Goal: Check status: Check status

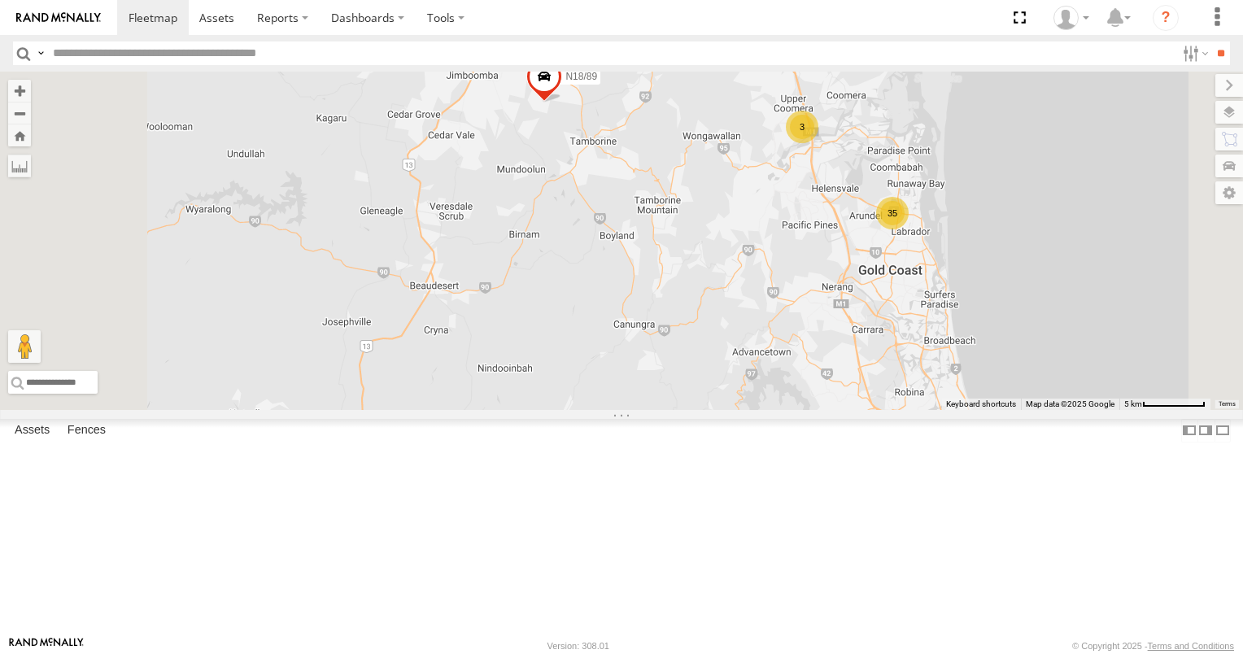
drag, startPoint x: 858, startPoint y: 400, endPoint x: 695, endPoint y: 402, distance: 163.5
click at [731, 408] on div "3/N3 472RJJ - Hilux XB92CD/Water N18/89 35 3" at bounding box center [621, 241] width 1243 height 338
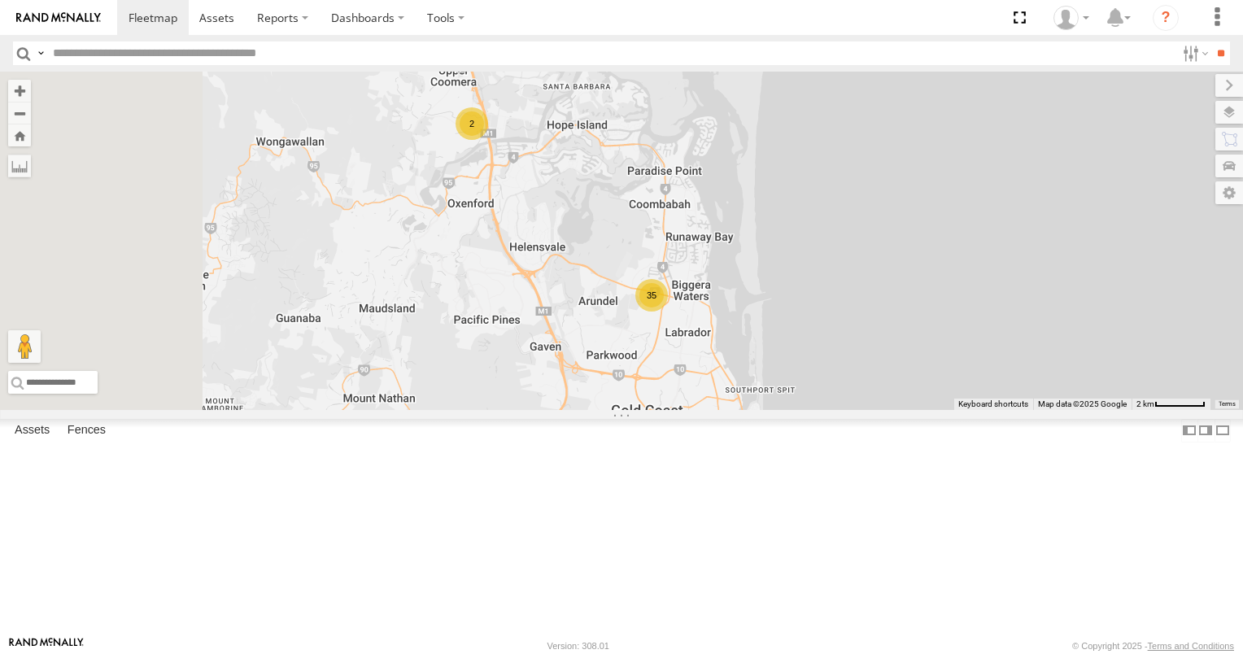
drag, startPoint x: 679, startPoint y: 357, endPoint x: 679, endPoint y: 493, distance: 135.9
click at [679, 410] on div "3/N3 472RJJ - Hilux XB92CD/Water N18/89 35 2 834FUR" at bounding box center [621, 241] width 1243 height 338
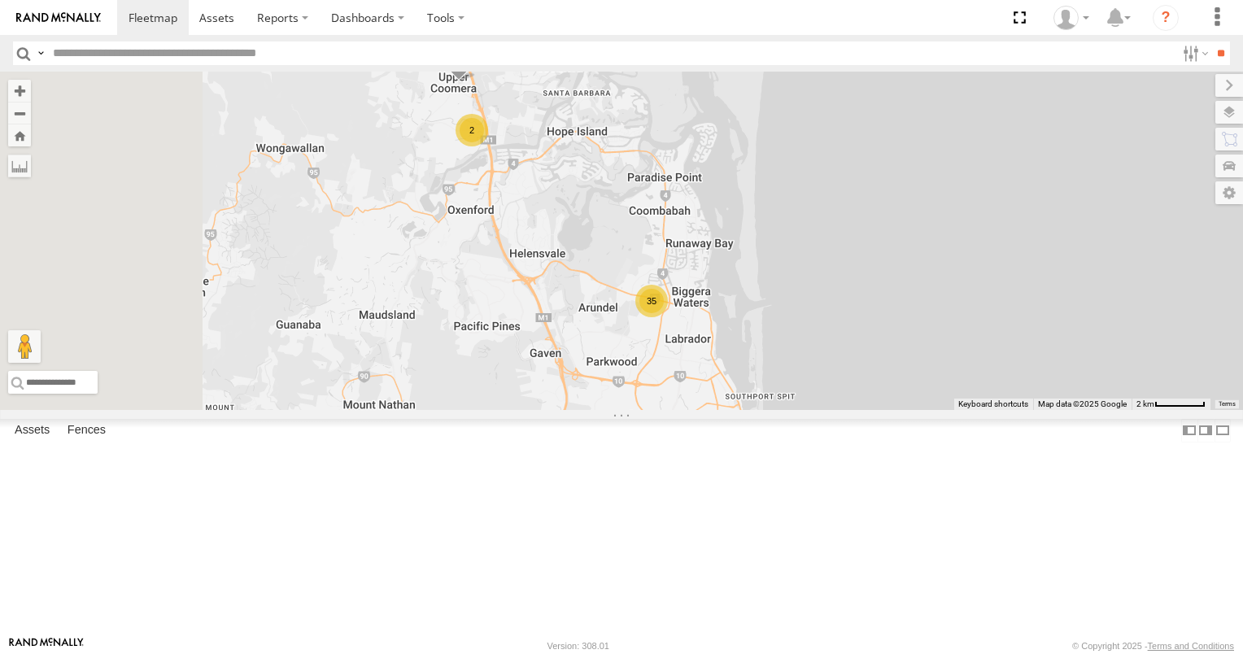
drag, startPoint x: 632, startPoint y: 389, endPoint x: 611, endPoint y: 478, distance: 92.0
click at [611, 410] on div "3/N3 472RJJ - Hilux XB92CD/Water N18/89 35 2 834FUR" at bounding box center [621, 241] width 1243 height 338
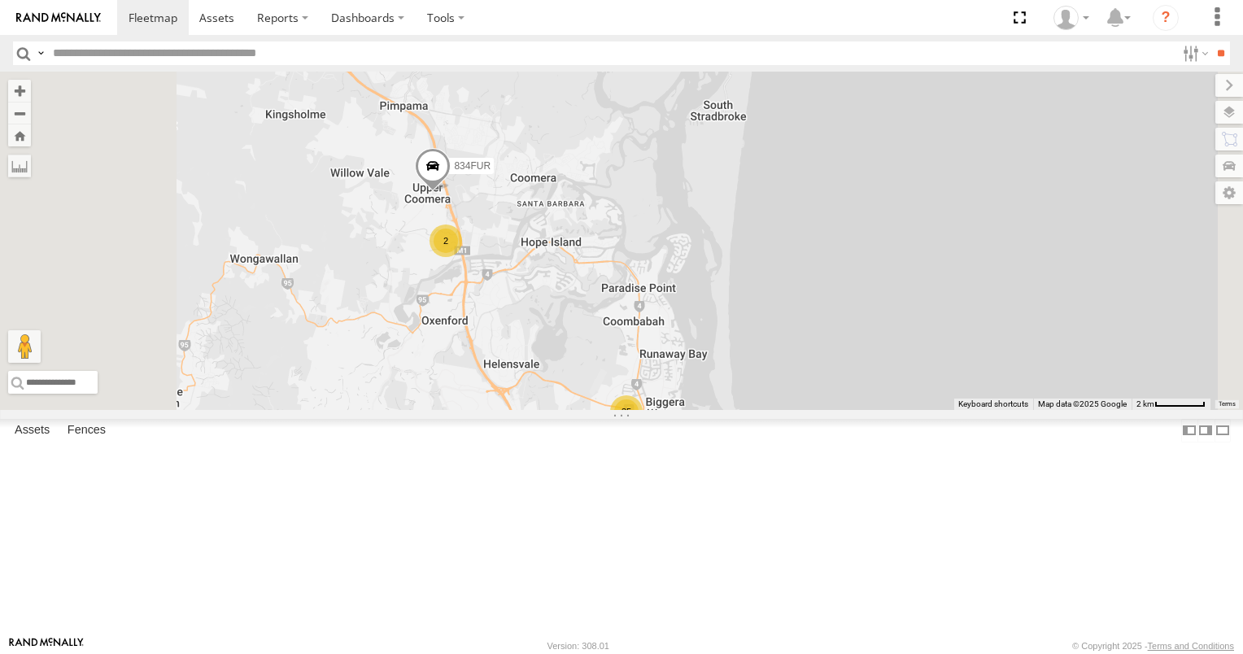
click at [462, 257] on div "2" at bounding box center [446, 241] width 33 height 33
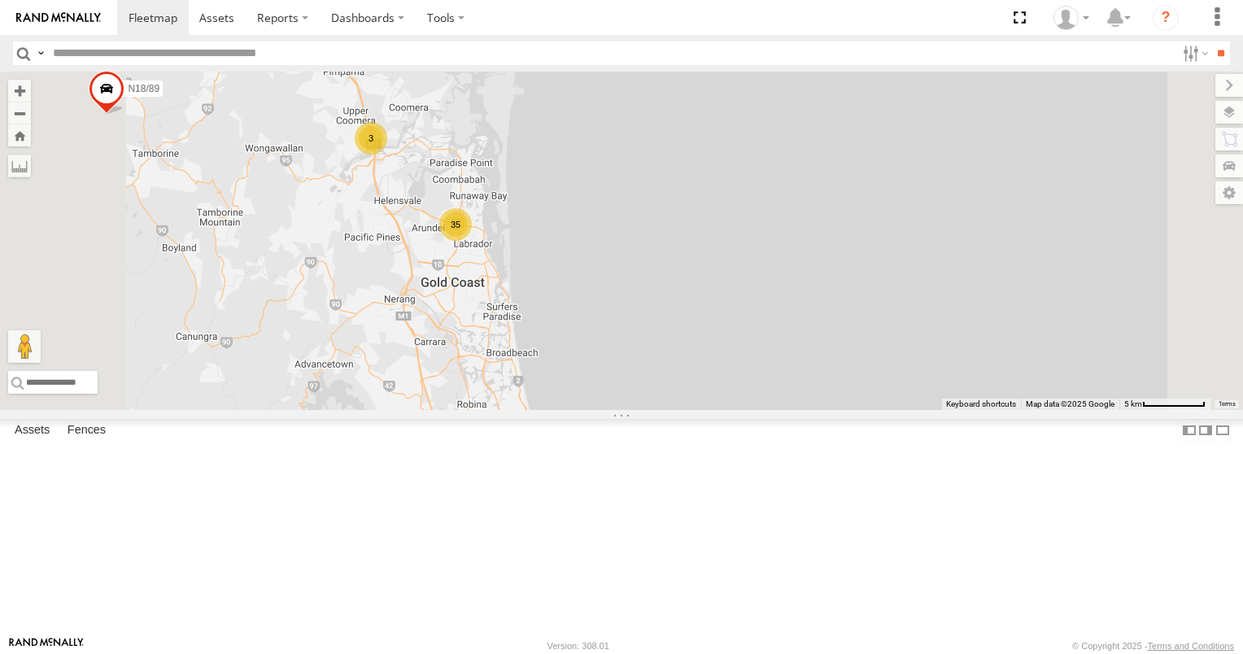
click at [587, 304] on div "3/N3 472RJJ - Hilux XB92CD/Water N18/89 35 3" at bounding box center [621, 241] width 1243 height 338
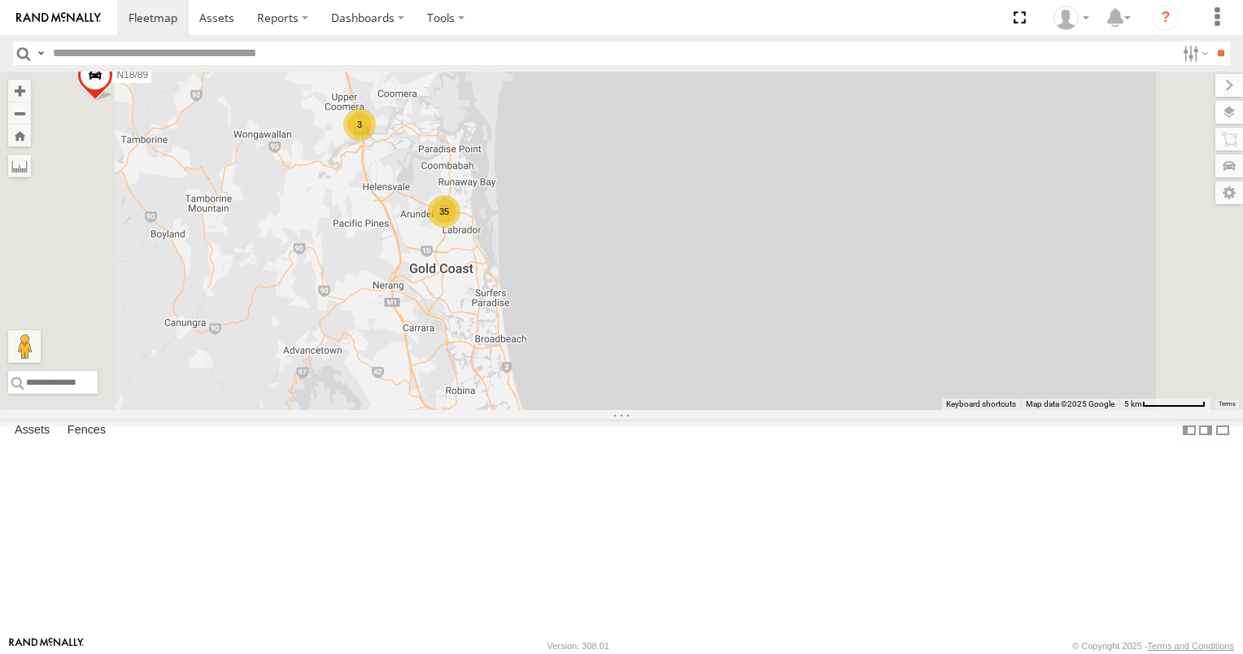
click at [461, 228] on div "35" at bounding box center [444, 211] width 33 height 33
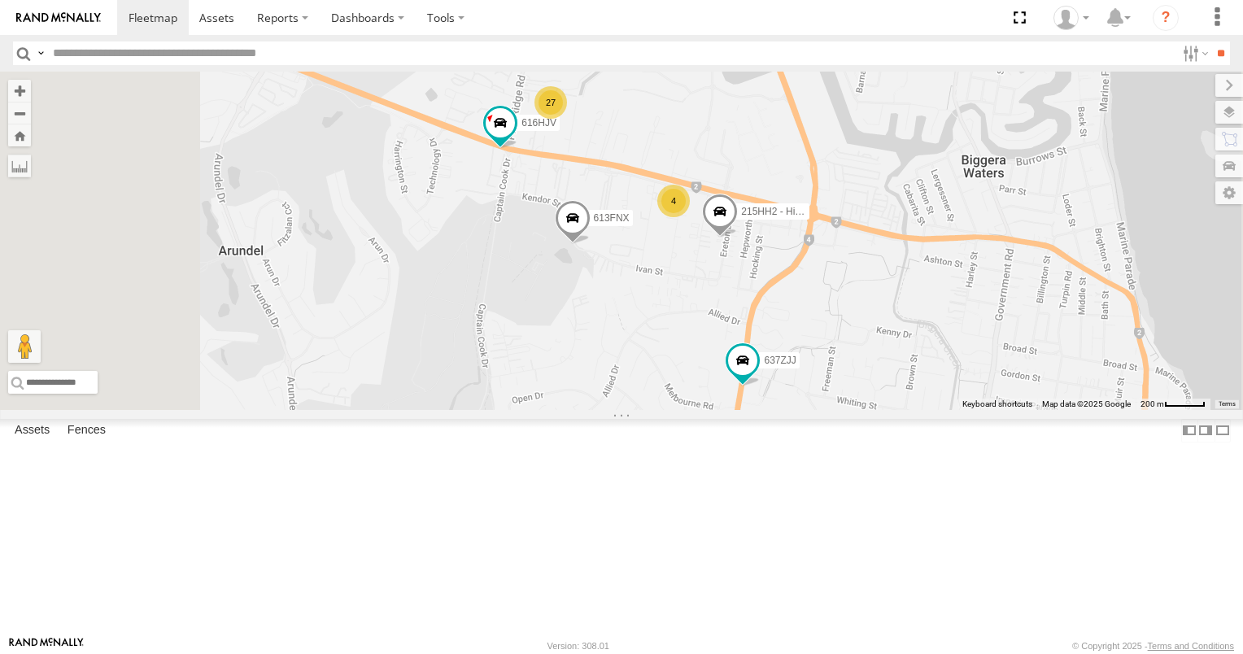
click at [690, 217] on div "4" at bounding box center [673, 201] width 33 height 33
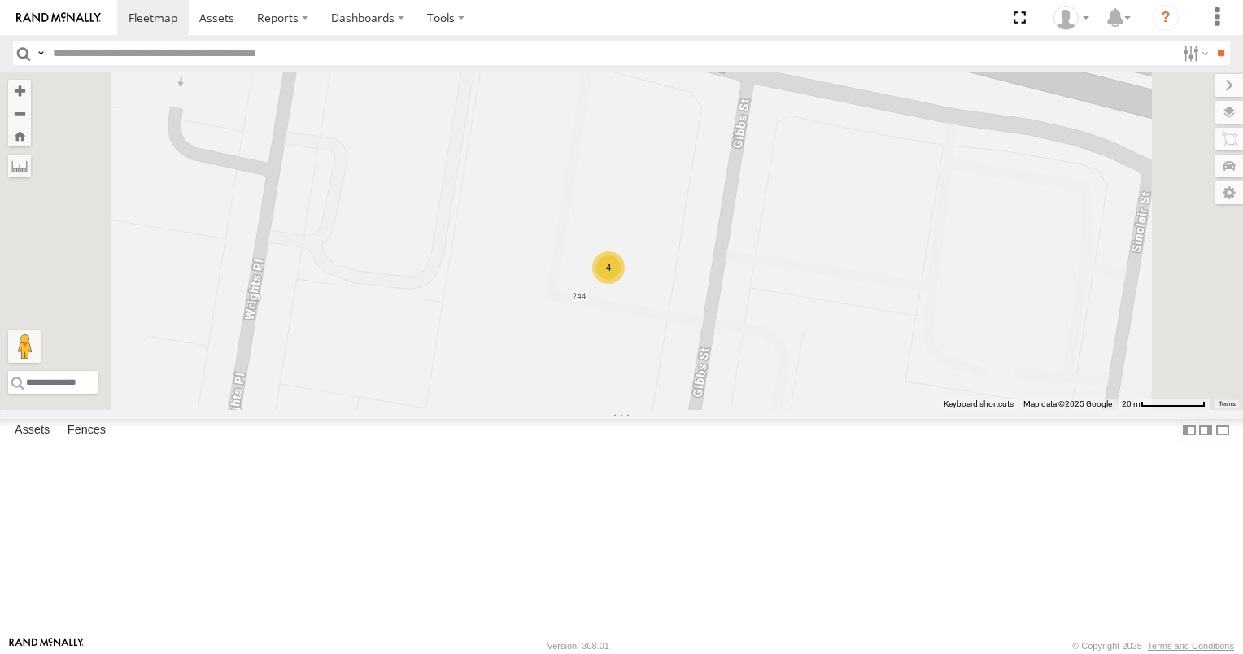
click at [625, 284] on div "4" at bounding box center [608, 267] width 33 height 33
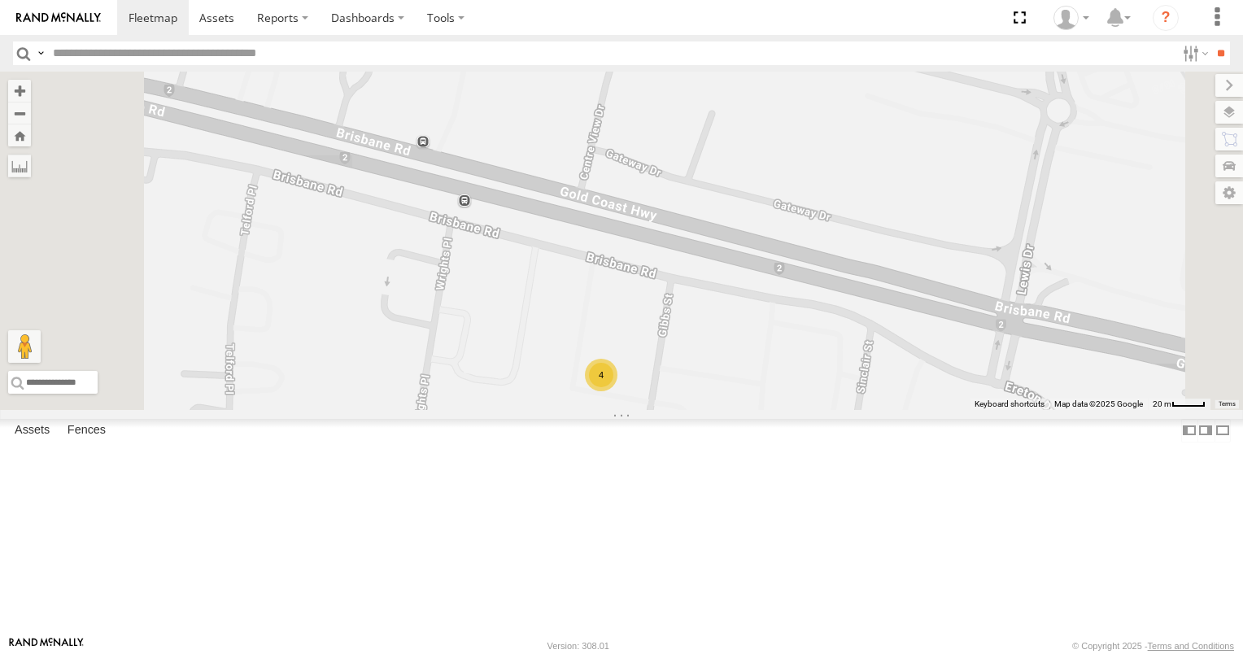
drag, startPoint x: 637, startPoint y: 301, endPoint x: 677, endPoint y: 510, distance: 212.9
click at [677, 410] on div "3/N3 472RJJ - Hilux XB92CD/Water N18/89 637ZJJ 613FNX 616HJV 215HH2 - Hilux 4" at bounding box center [621, 241] width 1243 height 338
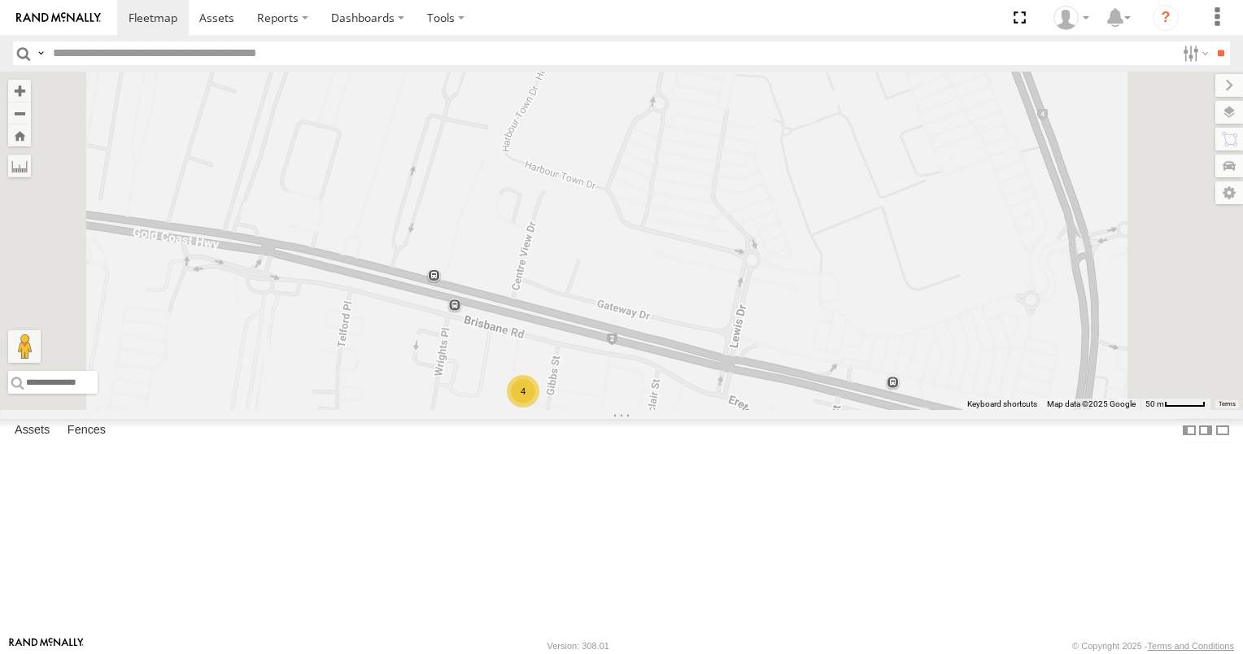
drag, startPoint x: 640, startPoint y: 315, endPoint x: 696, endPoint y: 541, distance: 232.9
click at [696, 410] on div "3/N3 472RJJ - Hilux XB92CD/Water N18/89 637ZJJ 613FNX 616HJV 215HH2 - Hilux 4" at bounding box center [621, 241] width 1243 height 338
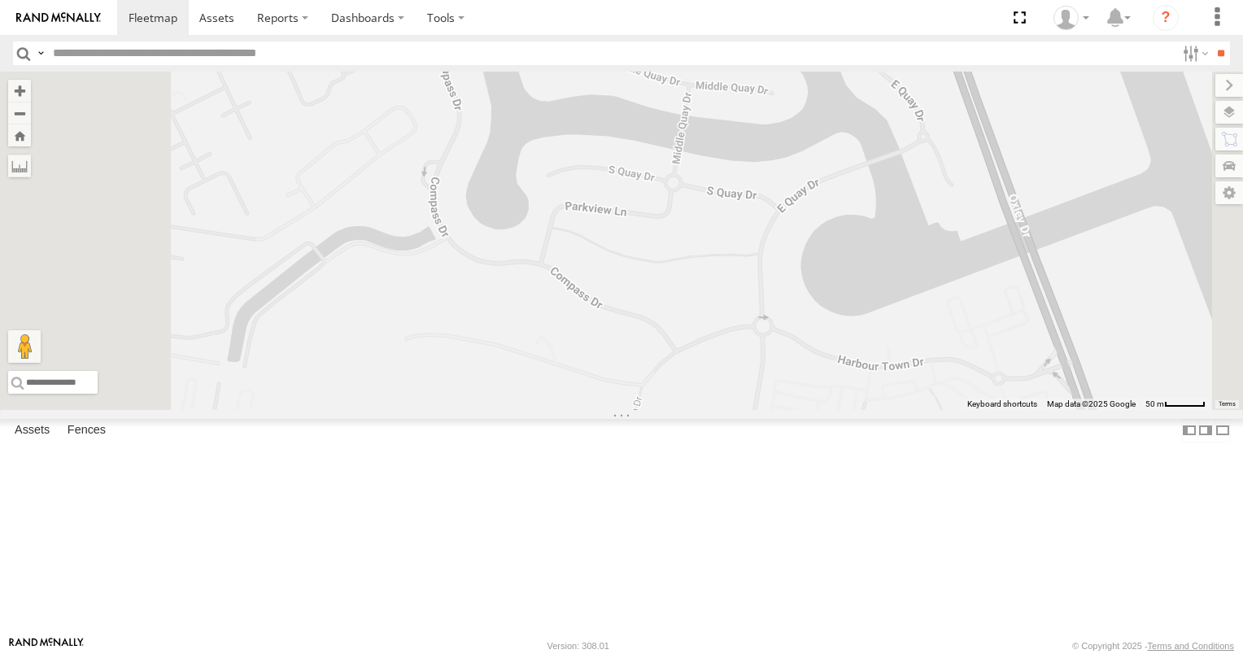
click at [677, 410] on div "3/N3 472RJJ - Hilux XB92CD/Water N18/89 637ZJJ 613FNX 616HJV 215HH2 - Hilux 4" at bounding box center [621, 241] width 1243 height 338
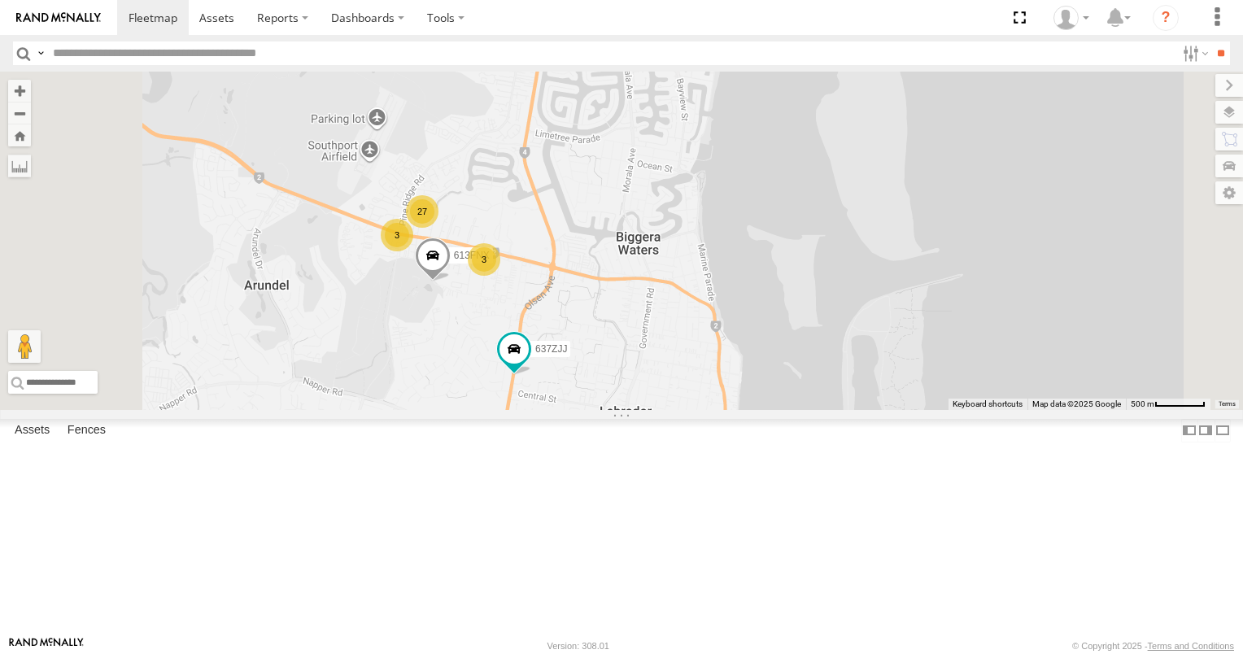
click at [439, 228] on div "27" at bounding box center [422, 211] width 33 height 33
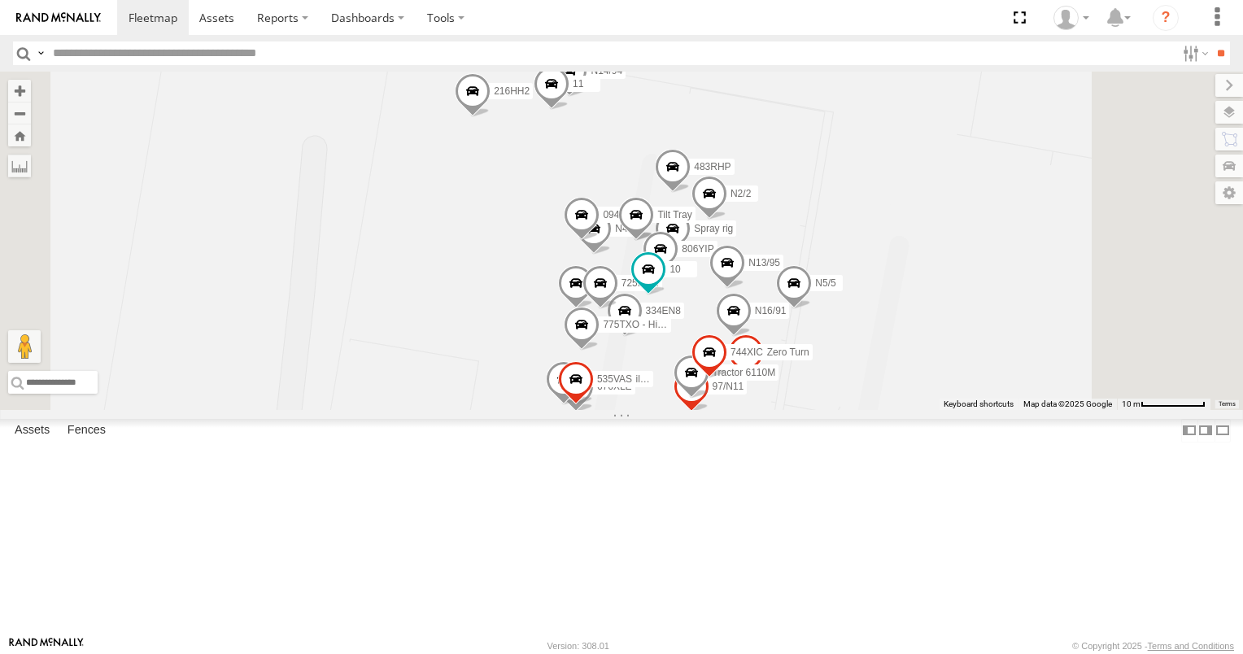
scroll to position [732, 0]
click at [0, 0] on div "All Assets" at bounding box center [0, 0] width 0 height 0
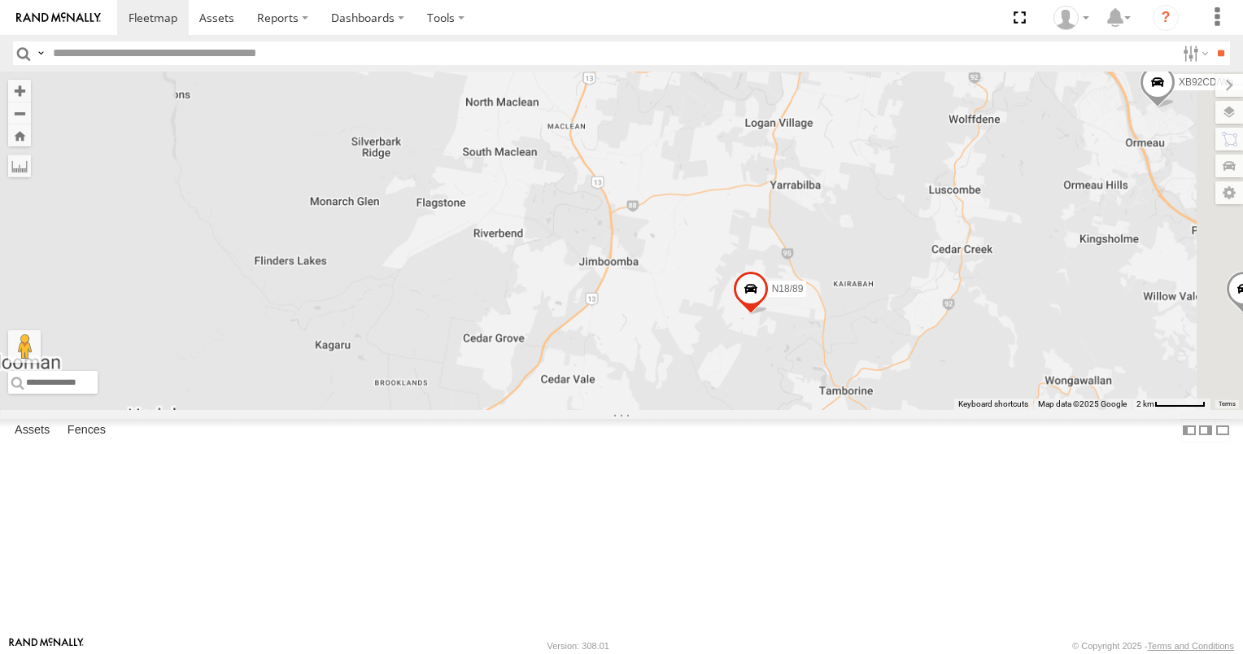
drag, startPoint x: 757, startPoint y: 221, endPoint x: 727, endPoint y: 450, distance: 230.6
click at [730, 410] on div "637ZJJ 3/N3 834FUR 472RJJ - Hilux XB92CD/Water N18/89" at bounding box center [621, 241] width 1243 height 338
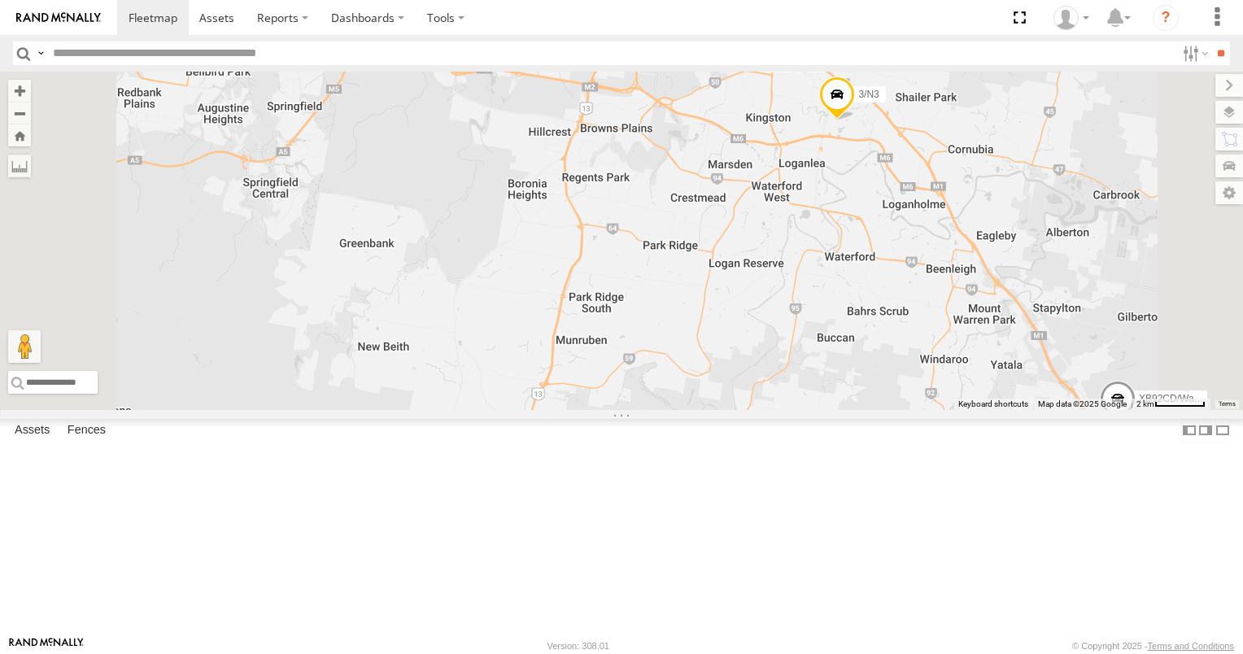
drag, startPoint x: 828, startPoint y: 382, endPoint x: 760, endPoint y: 443, distance: 91.6
click at [760, 410] on div "637ZJJ 3/N3 834FUR 472RJJ - Hilux XB92CD/Water N18/89" at bounding box center [621, 241] width 1243 height 338
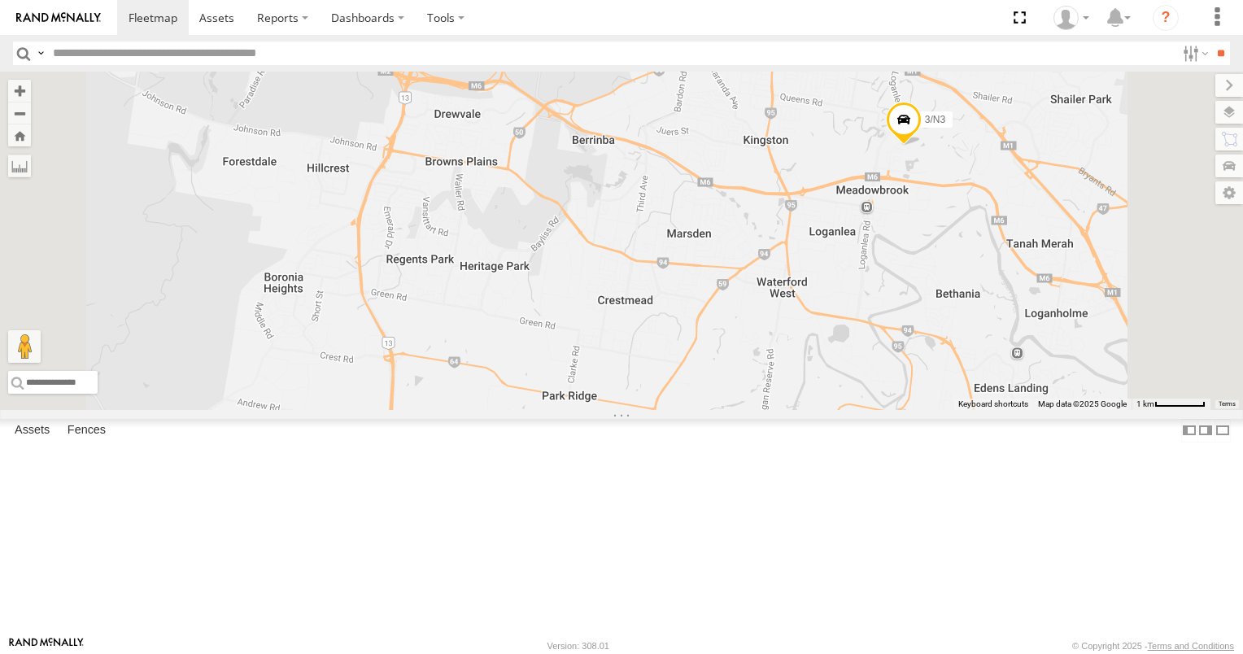
drag, startPoint x: 875, startPoint y: 343, endPoint x: 777, endPoint y: 461, distance: 153.0
click at [782, 410] on div "637ZJJ 3/N3 834FUR 472RJJ - Hilux XB92CD/Water N18/89" at bounding box center [621, 241] width 1243 height 338
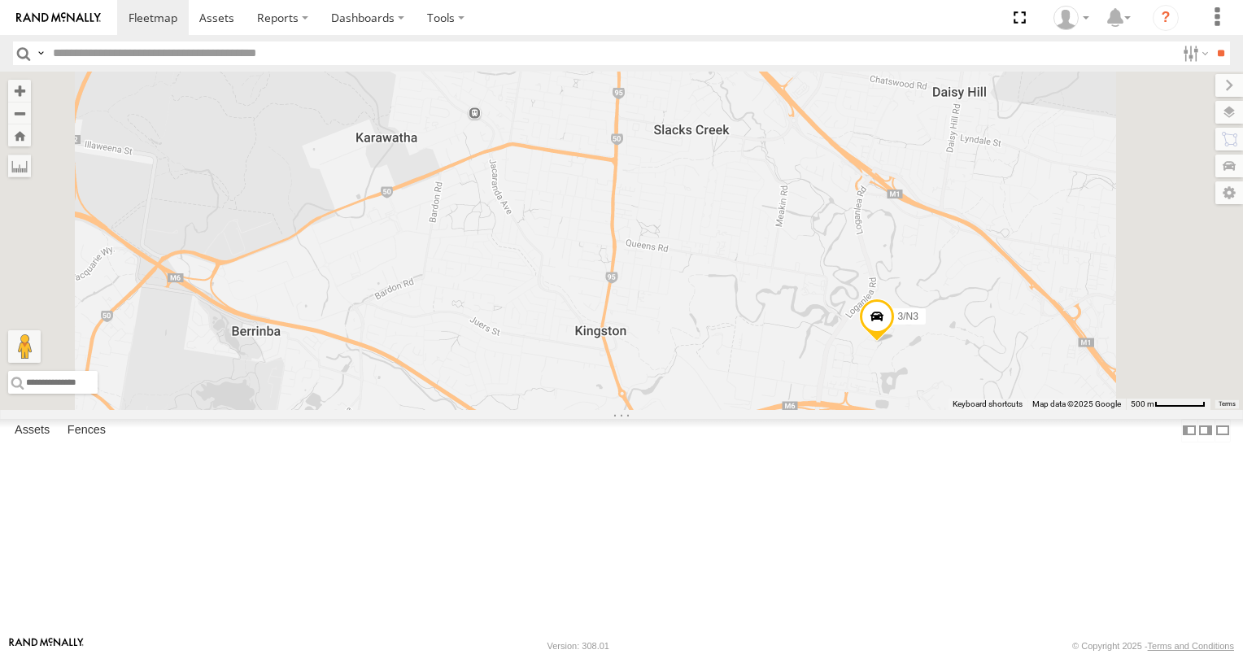
drag, startPoint x: 897, startPoint y: 419, endPoint x: 755, endPoint y: 417, distance: 141.6
click at [756, 410] on div "637ZJJ 3/N3 834FUR 472RJJ - Hilux XB92CD/Water N18/89" at bounding box center [621, 241] width 1243 height 338
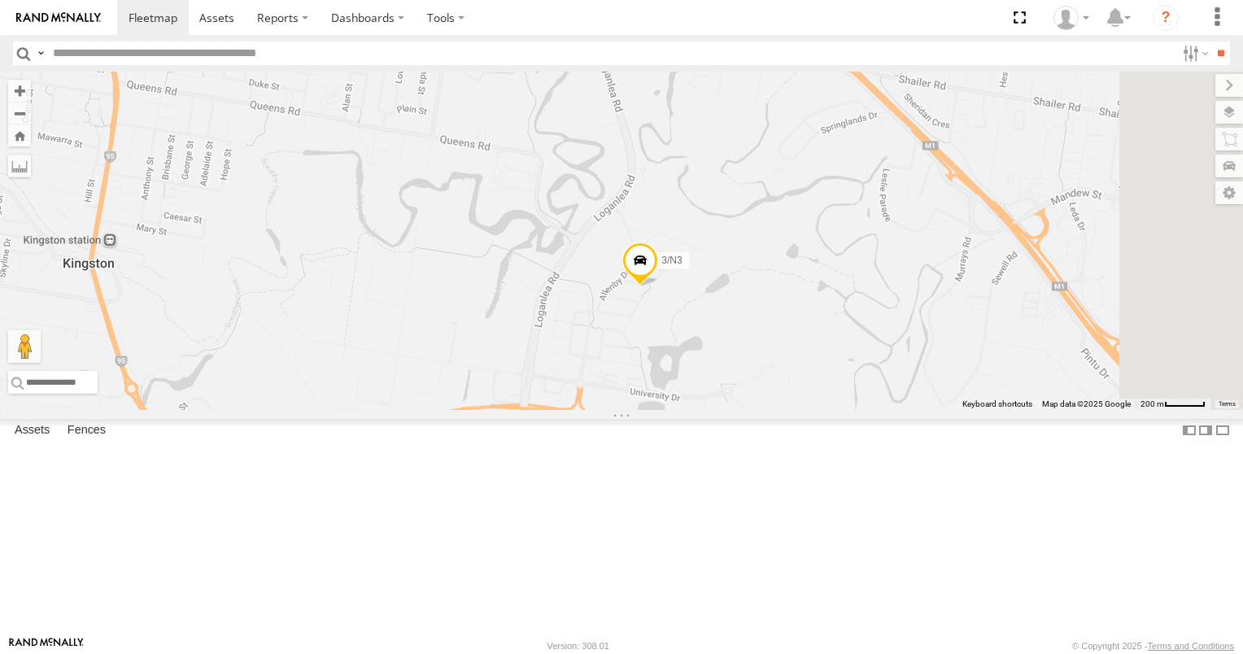
drag, startPoint x: 840, startPoint y: 491, endPoint x: 556, endPoint y: 417, distance: 293.2
click at [556, 410] on div "637ZJJ 3/N3 834FUR 472RJJ - Hilux XB92CD/Water N18/89" at bounding box center [621, 241] width 1243 height 338
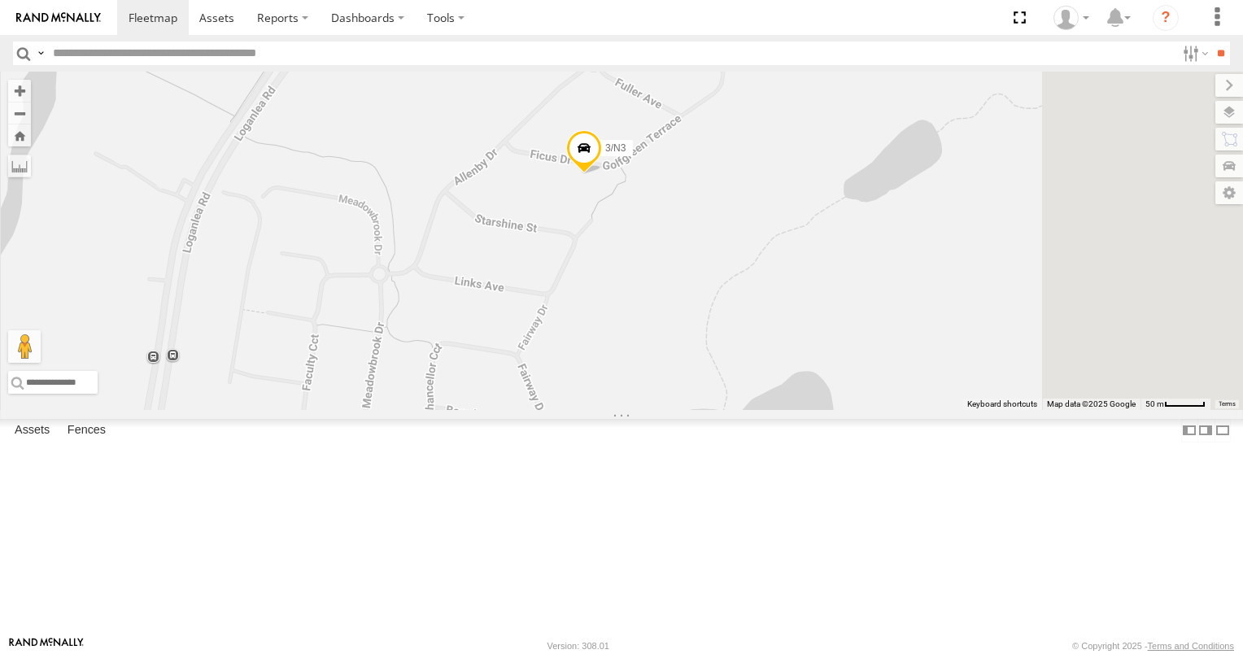
drag, startPoint x: 713, startPoint y: 342, endPoint x: 688, endPoint y: 487, distance: 147.7
click at [688, 410] on div "637ZJJ 3/N3 834FUR 472RJJ - Hilux XB92CD/Water N18/89" at bounding box center [621, 241] width 1243 height 338
click at [602, 179] on span at bounding box center [584, 157] width 36 height 44
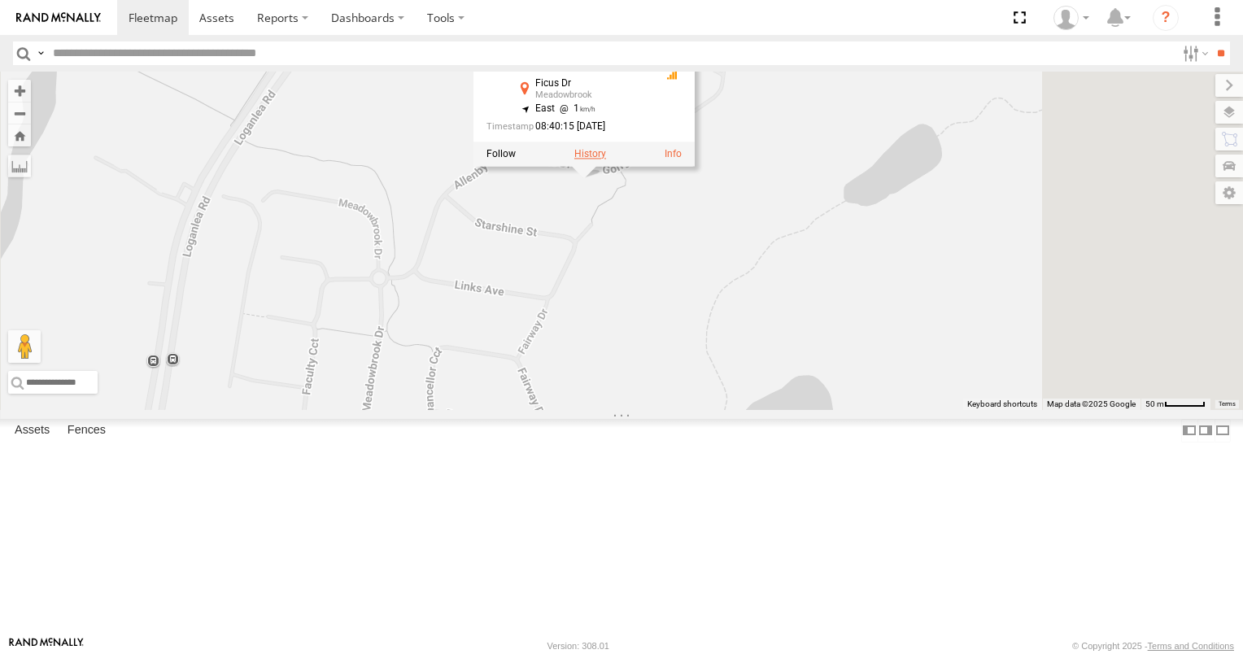
click at [606, 160] on label at bounding box center [590, 154] width 32 height 11
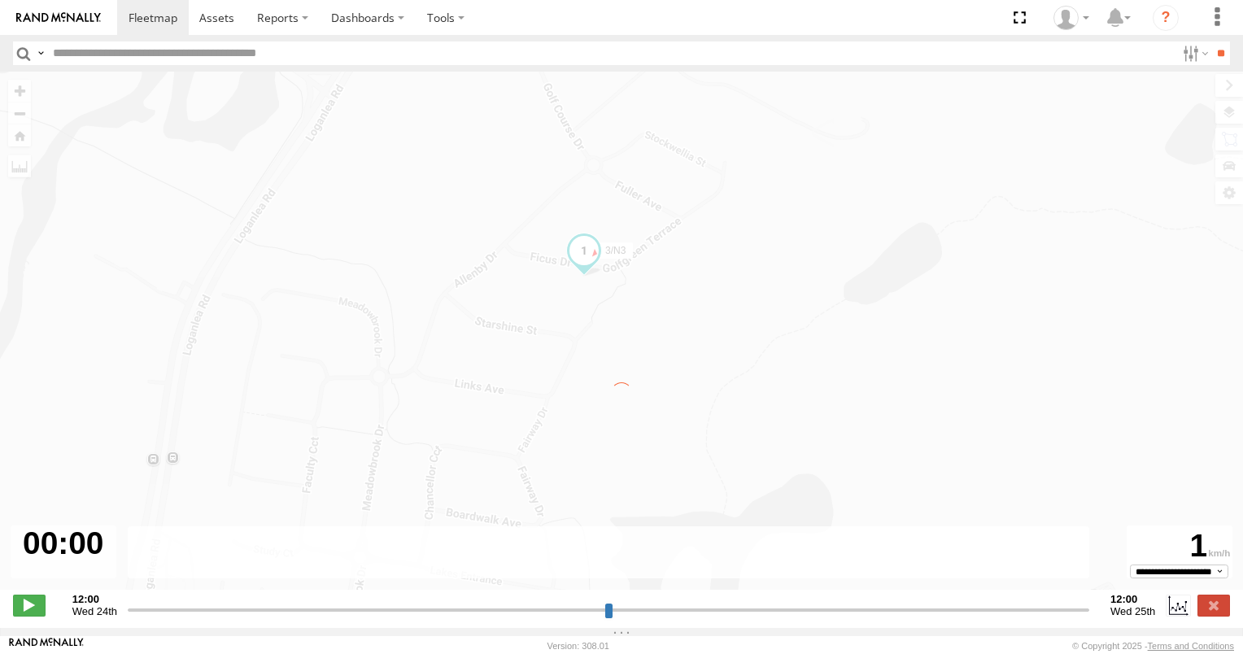
type input "**********"
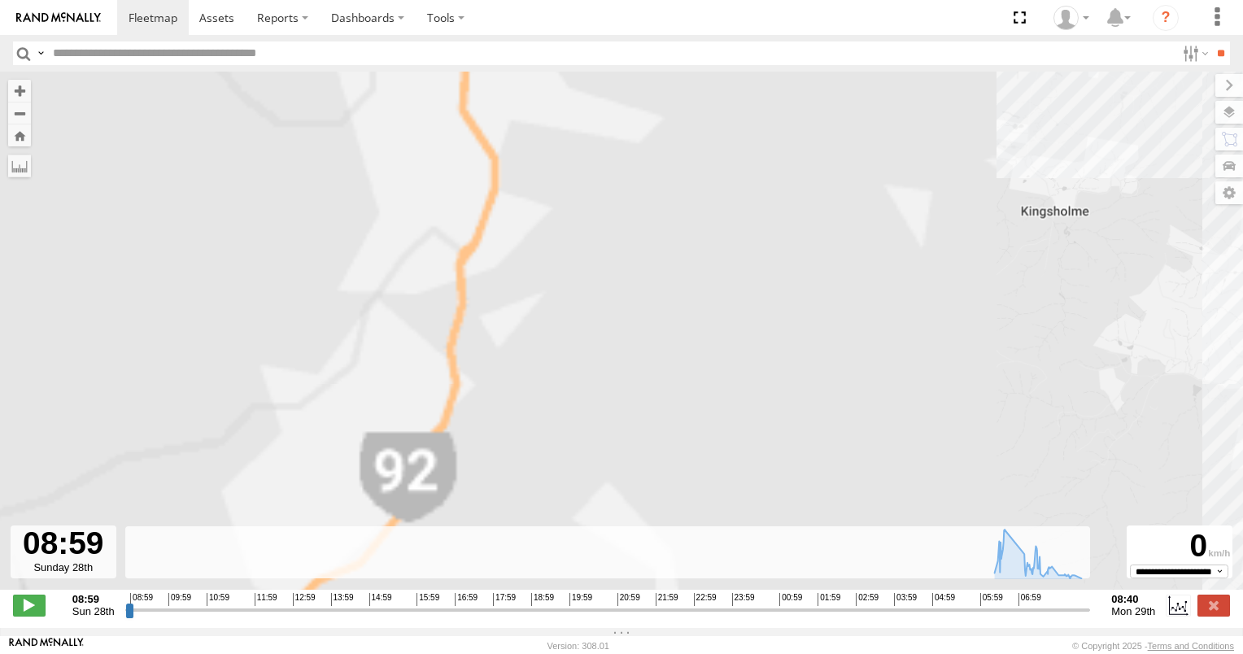
drag, startPoint x: 530, startPoint y: 299, endPoint x: 631, endPoint y: 598, distance: 315.4
click at [631, 598] on div "3/N3 06:29 Mon 06:37 Mon 06:38 Mon 06:40 Mon 06:44 Mon 06:45 Mon 07:33 Mon 07:3…" at bounding box center [621, 339] width 1243 height 535
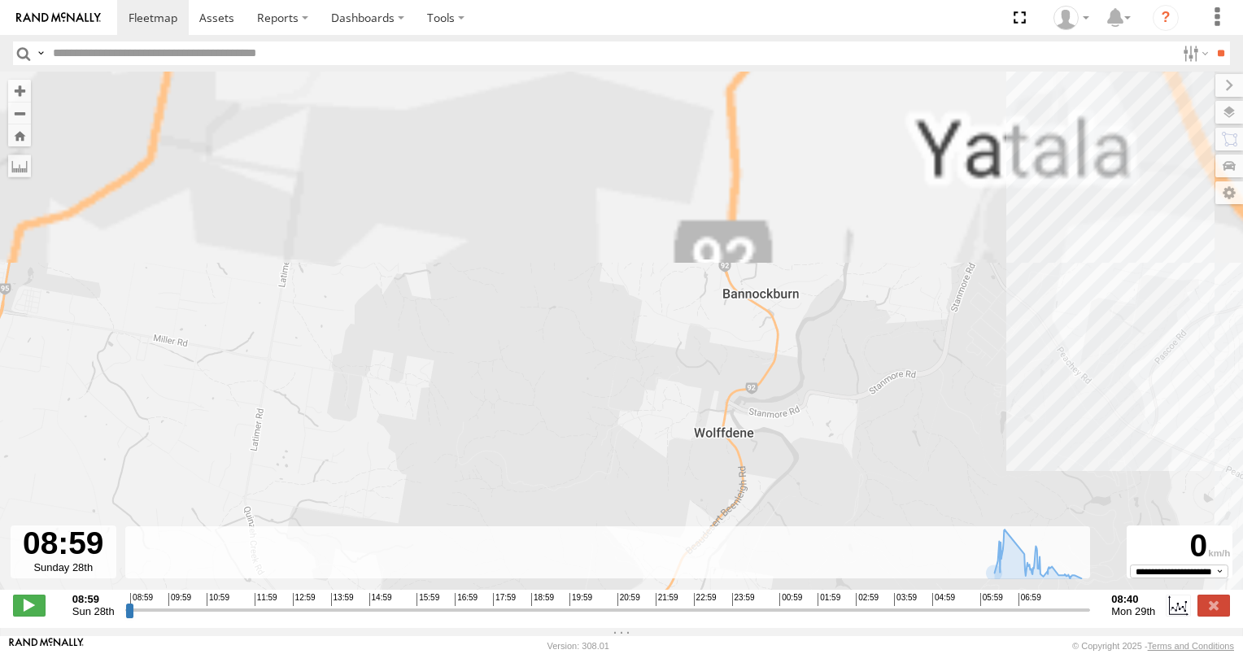
drag, startPoint x: 624, startPoint y: 394, endPoint x: 686, endPoint y: 665, distance: 277.9
click at [686, 653] on html at bounding box center [621, 327] width 1243 height 654
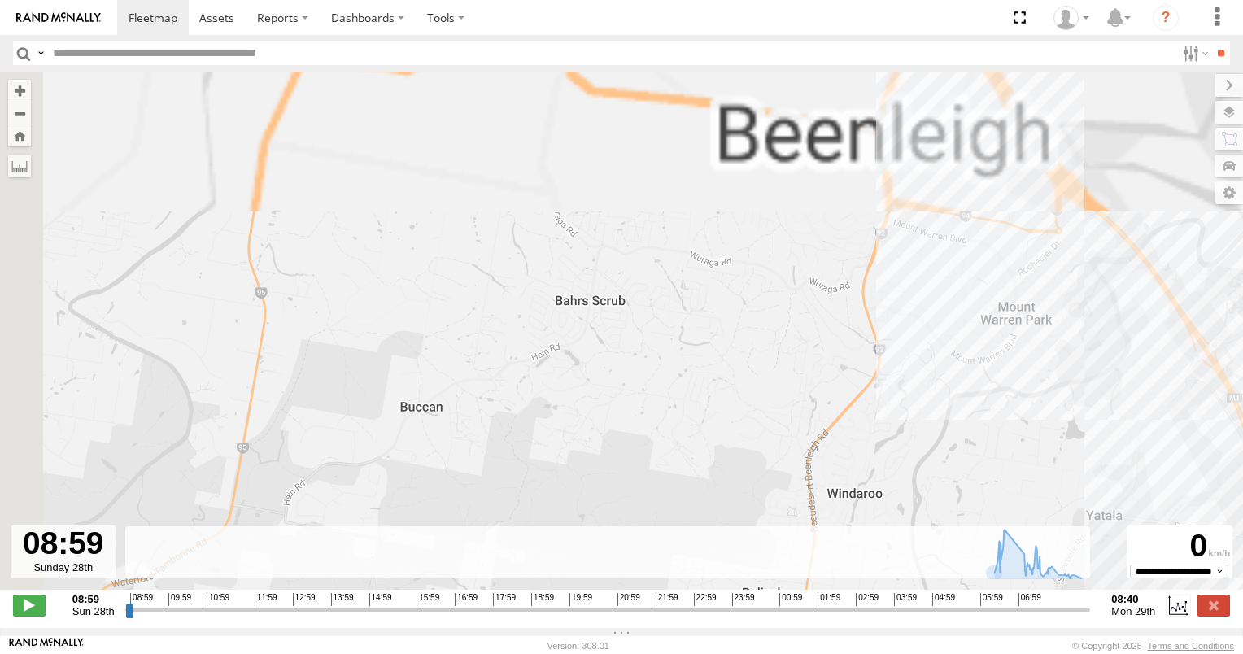
drag, startPoint x: 740, startPoint y: 643, endPoint x: 746, endPoint y: 696, distance: 53.3
click at [746, 653] on html at bounding box center [621, 327] width 1243 height 654
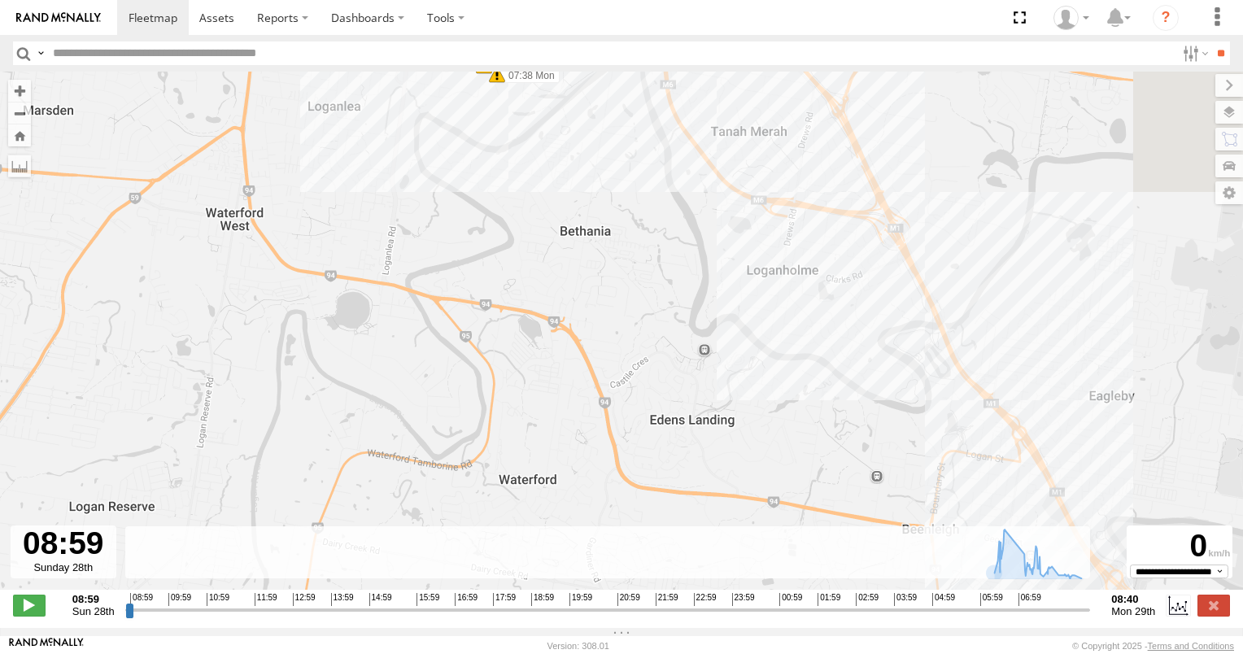
drag, startPoint x: 790, startPoint y: 645, endPoint x: 789, endPoint y: 679, distance: 33.4
click at [789, 653] on html at bounding box center [621, 327] width 1243 height 654
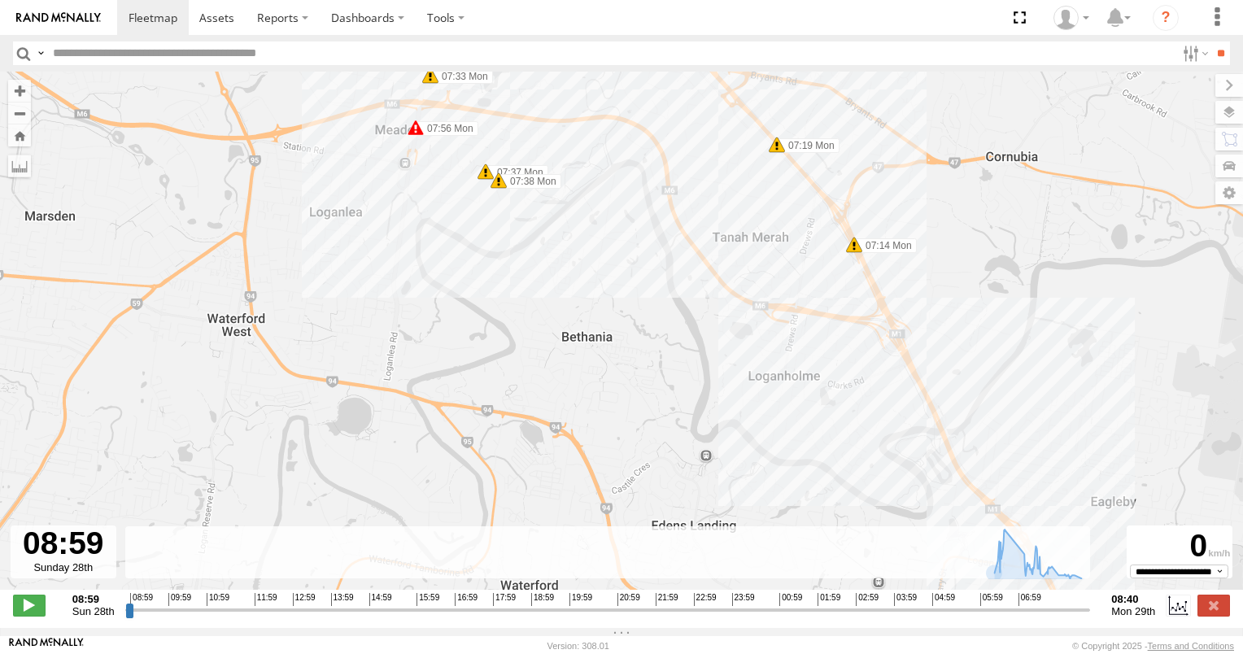
drag, startPoint x: 714, startPoint y: 419, endPoint x: 751, endPoint y: 622, distance: 206.7
click at [751, 622] on div "To navigate the map with touch gestures double-tap and hold your finger on the …" at bounding box center [621, 350] width 1243 height 557
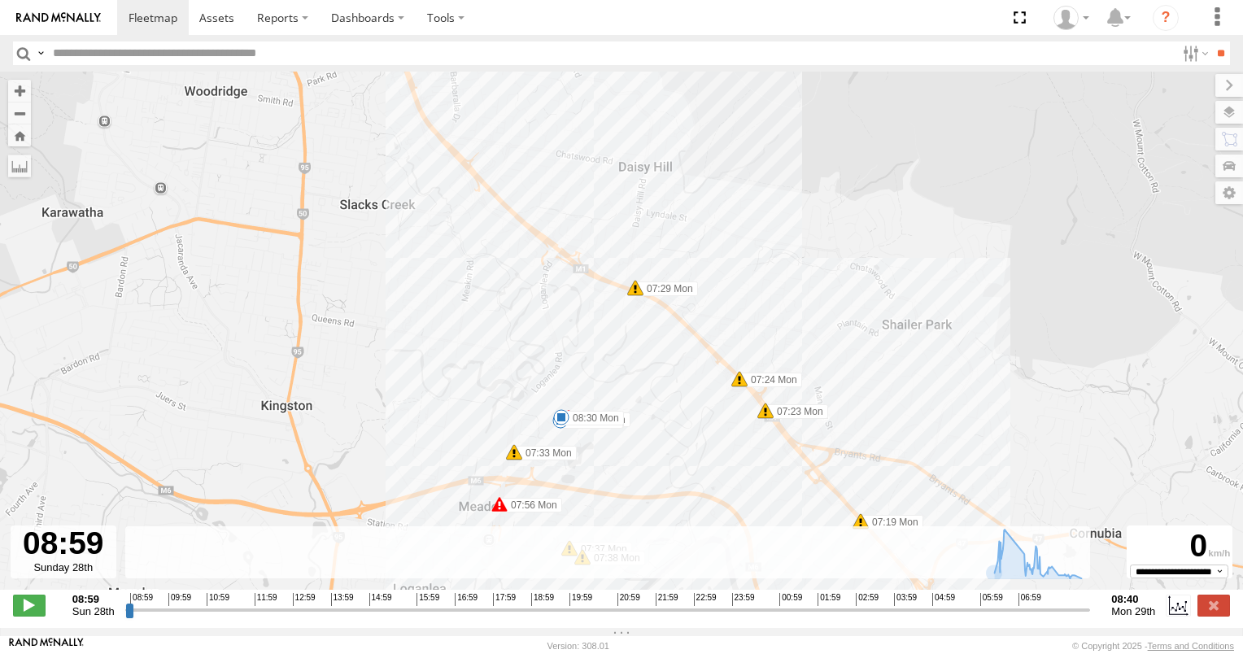
drag, startPoint x: 653, startPoint y: 453, endPoint x: 736, endPoint y: 347, distance: 134.4
click at [731, 354] on div "3/N3 06:29 Mon 06:37 Mon 06:38 Mon 06:40 Mon 06:44 Mon 06:45 Mon 07:33 Mon 07:3…" at bounding box center [621, 339] width 1243 height 535
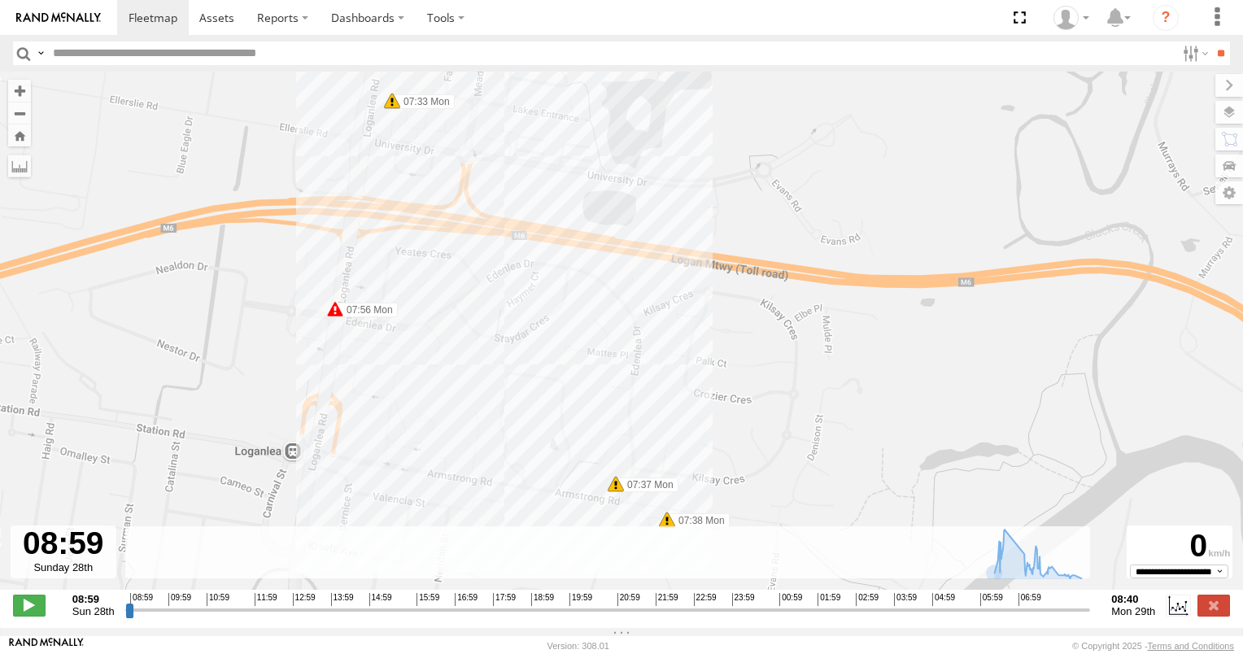
drag, startPoint x: 662, startPoint y: 309, endPoint x: 691, endPoint y: 438, distance: 131.7
click at [691, 437] on div "3/N3 06:29 Mon 06:37 Mon 06:38 Mon 06:40 Mon 06:44 Mon 06:45 Mon 07:33 Mon 07:3…" at bounding box center [621, 339] width 1243 height 535
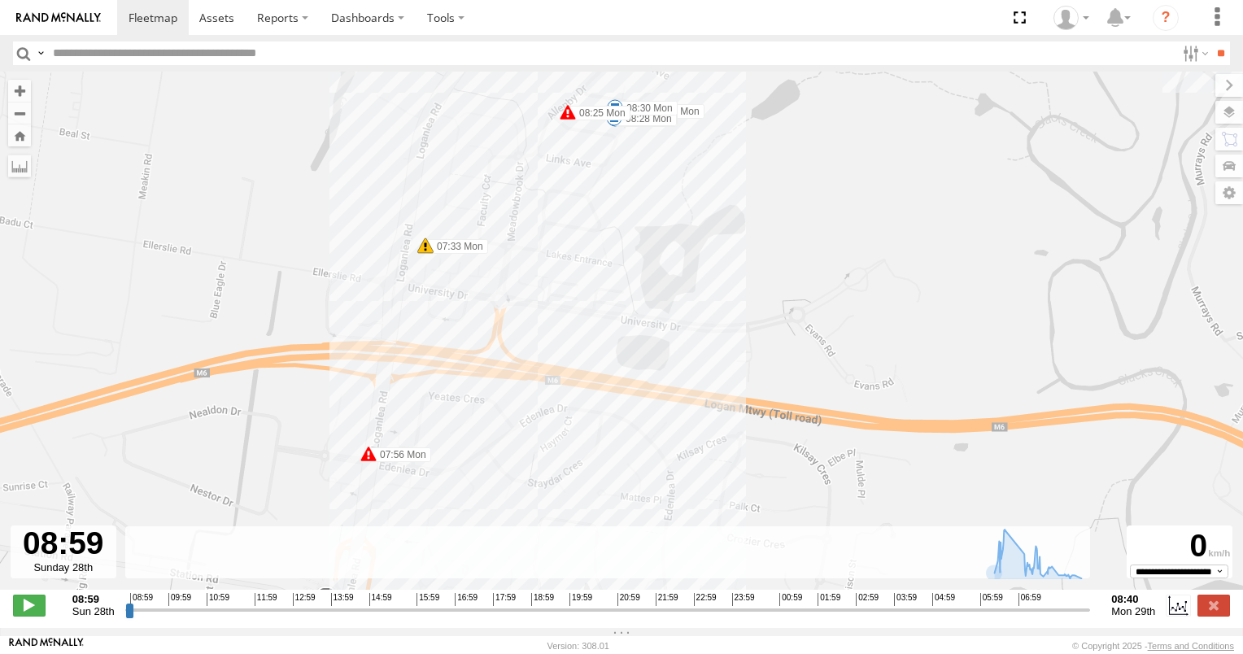
drag, startPoint x: 702, startPoint y: 287, endPoint x: 724, endPoint y: 404, distance: 119.2
click at [724, 404] on div "3/N3 06:29 Mon 06:37 Mon 06:38 Mon 06:40 Mon 06:44 Mon 06:45 Mon 07:33 Mon 07:3…" at bounding box center [621, 339] width 1243 height 535
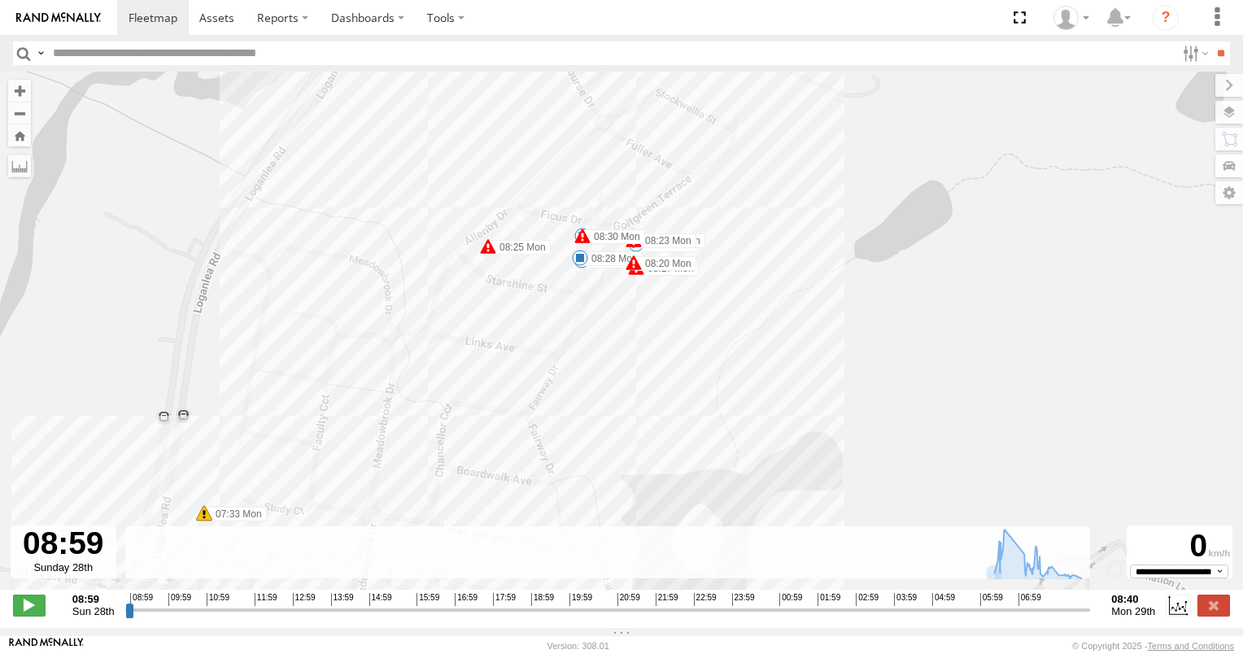
drag, startPoint x: 695, startPoint y: 303, endPoint x: 717, endPoint y: 421, distance: 119.2
click at [717, 421] on div "3/N3 06:29 Mon 06:37 Mon 06:38 Mon 06:40 Mon 06:44 Mon 06:45 Mon 07:33 Mon 07:3…" at bounding box center [621, 339] width 1243 height 535
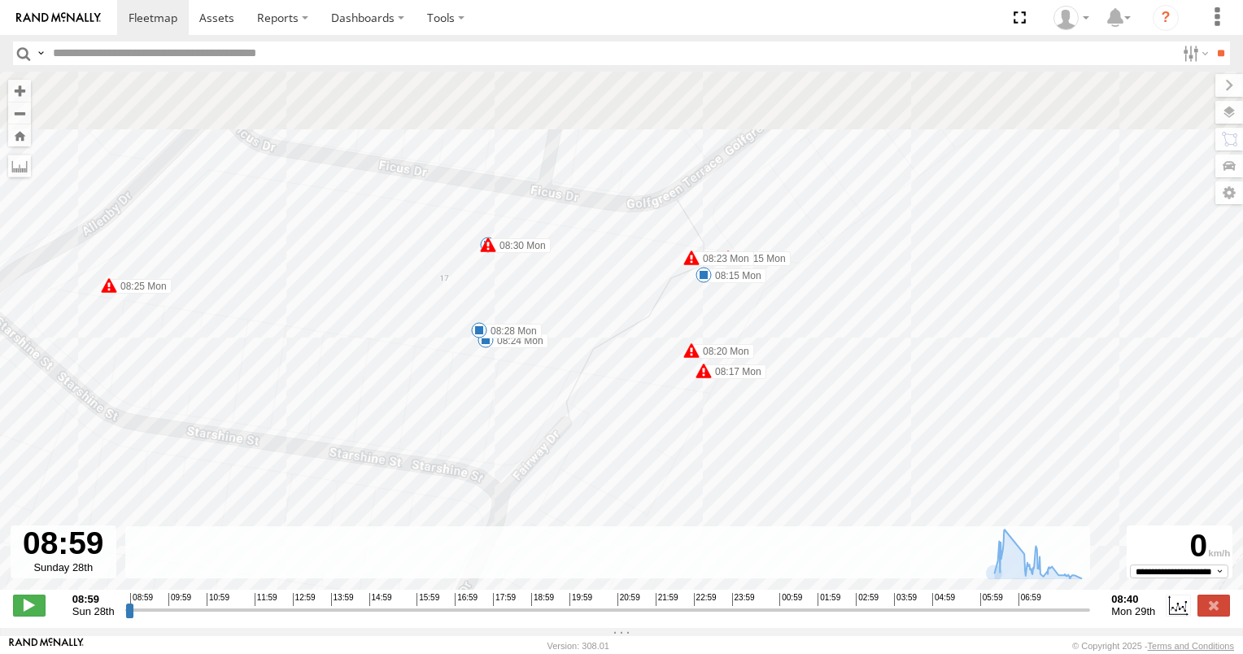
drag, startPoint x: 583, startPoint y: 317, endPoint x: 669, endPoint y: 597, distance: 292.6
click at [669, 597] on div "3/N3 06:29 Mon 06:37 Mon 06:38 Mon 06:40 Mon 06:44 Mon 06:45 Mon 07:33 Mon 07:3…" at bounding box center [621, 339] width 1243 height 535
